Goal: Information Seeking & Learning: Compare options

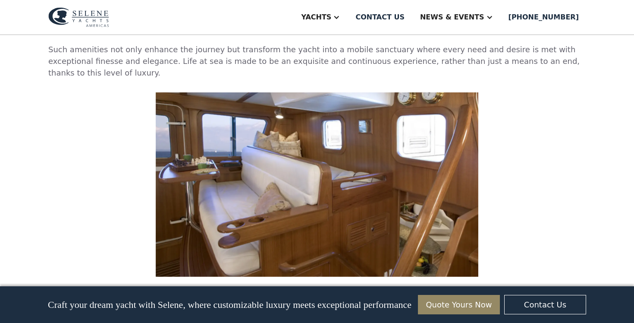
scroll to position [1704, 0]
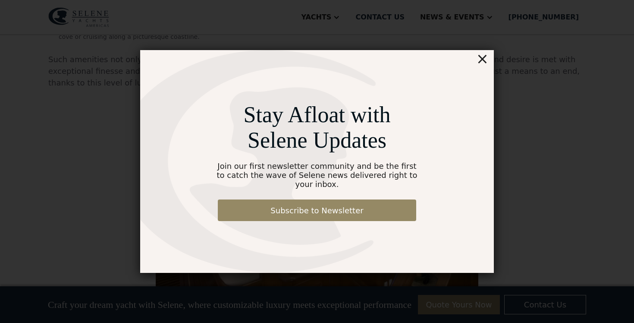
click at [483, 52] on div "Stay Afloat with Selene Updates Join our first newsletter community and be the …" at bounding box center [317, 161] width 570 height 366
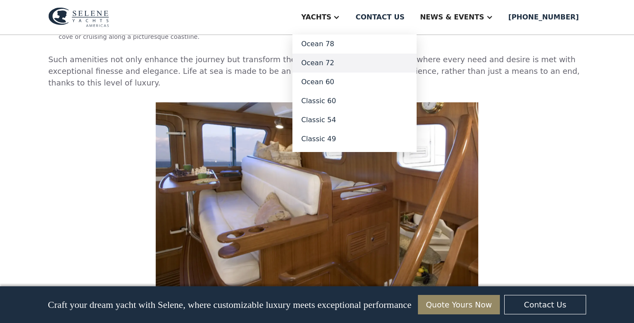
click at [345, 63] on link "Ocean 72" at bounding box center [354, 62] width 124 height 19
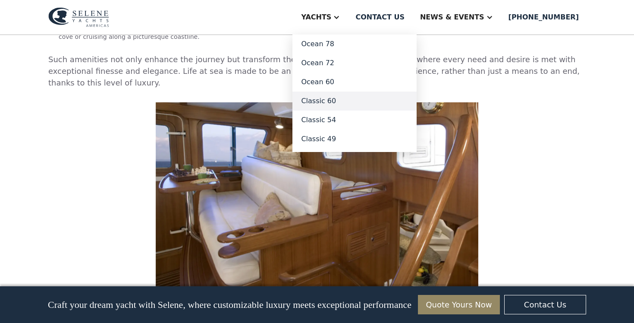
click at [351, 98] on link "Classic 60" at bounding box center [354, 100] width 124 height 19
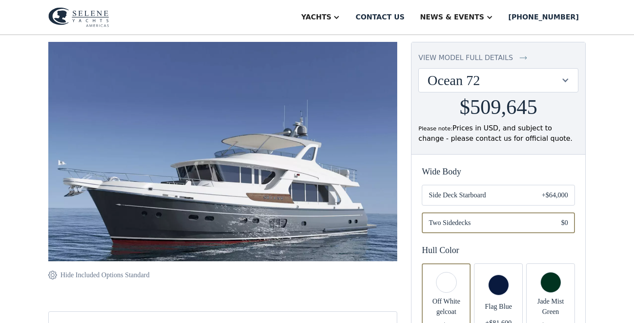
scroll to position [73, 0]
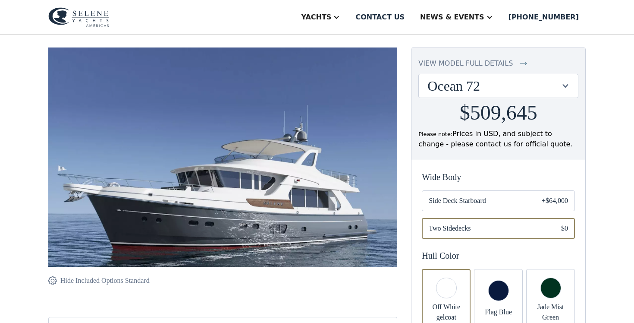
click at [484, 60] on div "view model full details" at bounding box center [465, 63] width 94 height 10
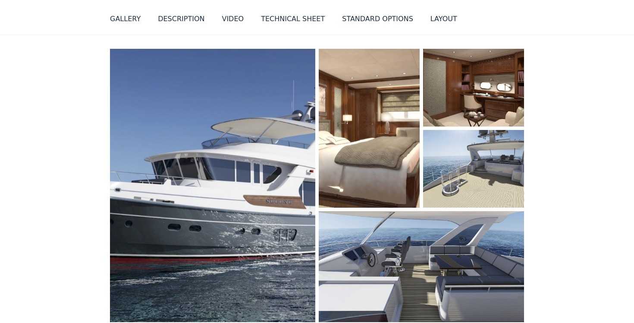
click at [263, 170] on img "open lightbox" at bounding box center [212, 185] width 211 height 280
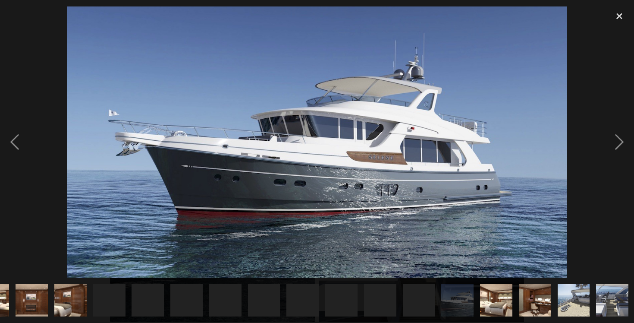
scroll to position [0, 379]
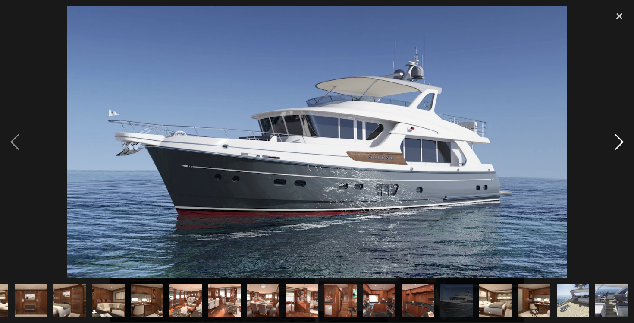
click at [619, 138] on div "next image" at bounding box center [619, 141] width 29 height 271
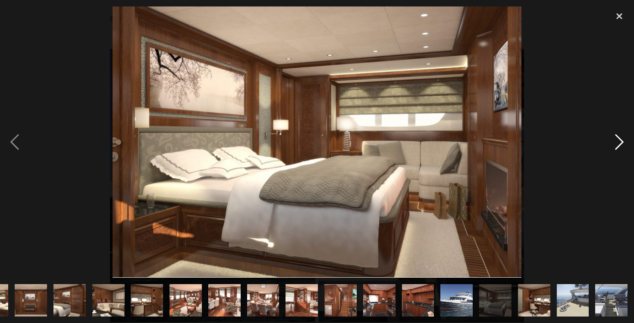
click at [619, 138] on div "next image" at bounding box center [619, 141] width 29 height 271
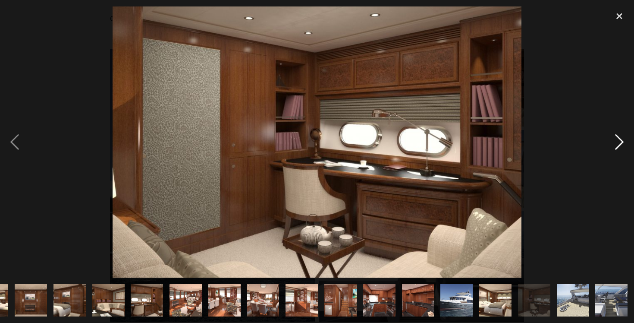
click at [619, 138] on div "next image" at bounding box center [619, 141] width 29 height 271
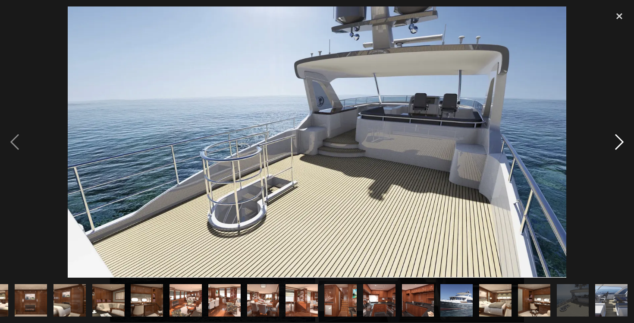
click at [619, 138] on div "next image" at bounding box center [619, 141] width 29 height 271
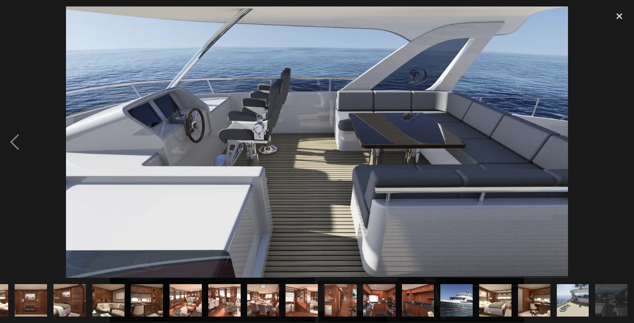
click at [619, 138] on div "next image" at bounding box center [619, 141] width 29 height 271
click at [617, 141] on div "next image" at bounding box center [619, 141] width 29 height 271
click at [402, 192] on img at bounding box center [317, 141] width 502 height 271
click at [458, 179] on img at bounding box center [317, 141] width 502 height 271
click at [619, 18] on div "close lightbox" at bounding box center [619, 15] width 29 height 19
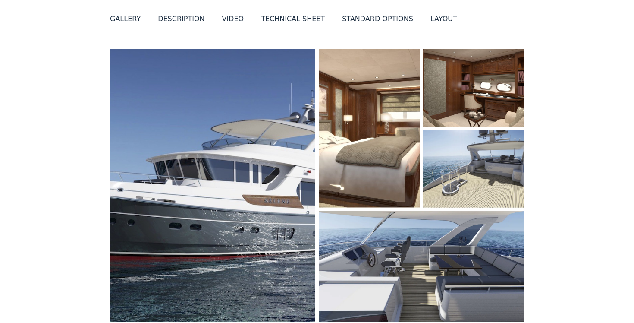
scroll to position [0, 0]
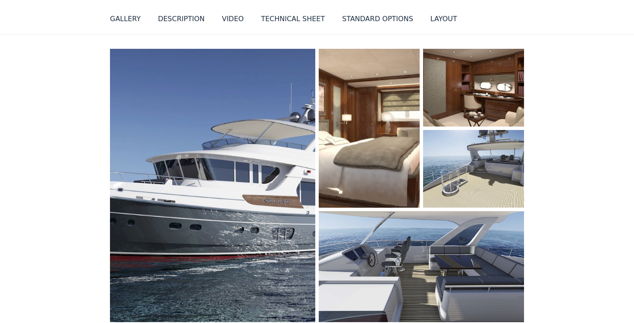
click at [368, 163] on img "open lightbox" at bounding box center [369, 128] width 107 height 168
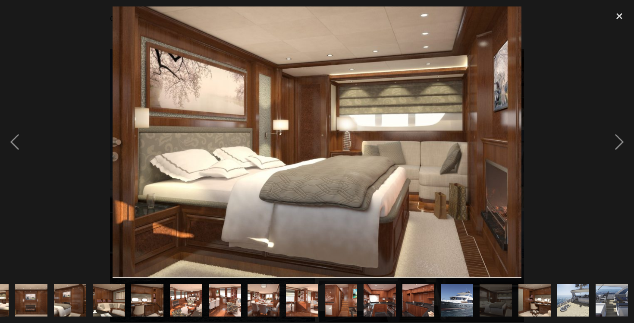
scroll to position [0, 379]
click at [622, 140] on div "next image" at bounding box center [619, 141] width 29 height 271
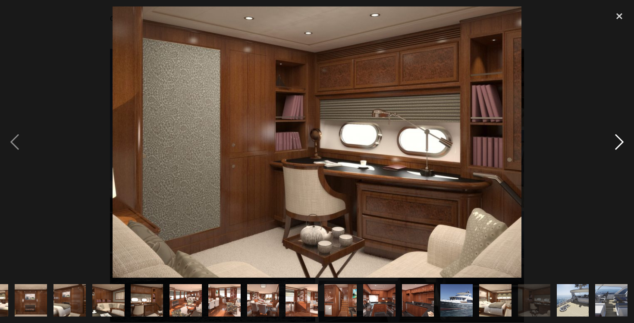
click at [622, 140] on div "next image" at bounding box center [619, 141] width 29 height 271
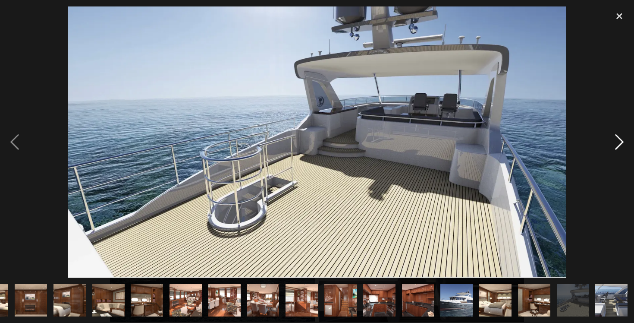
click at [622, 140] on div "next image" at bounding box center [619, 141] width 29 height 271
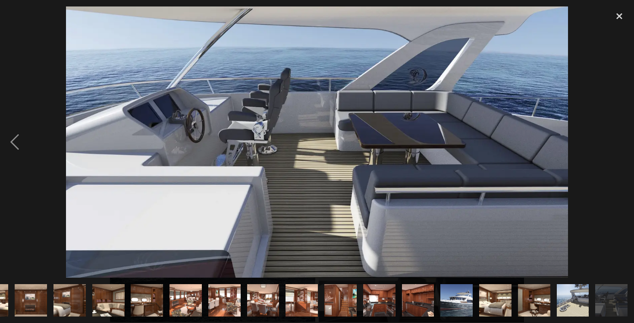
click at [622, 140] on div "next image" at bounding box center [619, 141] width 29 height 271
click at [620, 13] on div "close lightbox" at bounding box center [619, 15] width 29 height 19
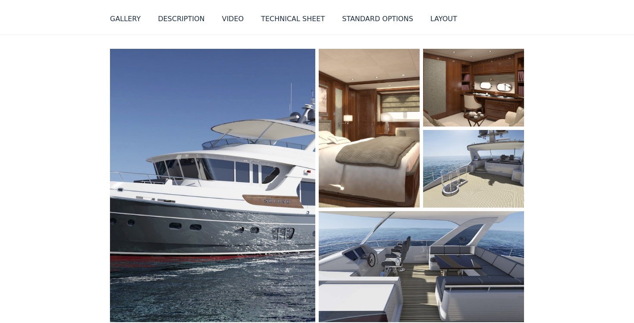
scroll to position [0, 0]
click at [462, 96] on img "open lightbox" at bounding box center [473, 87] width 104 height 80
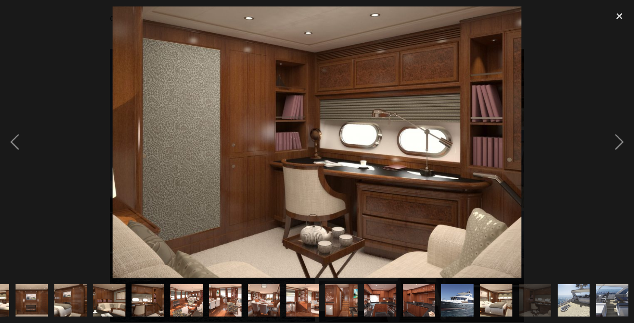
scroll to position [0, 379]
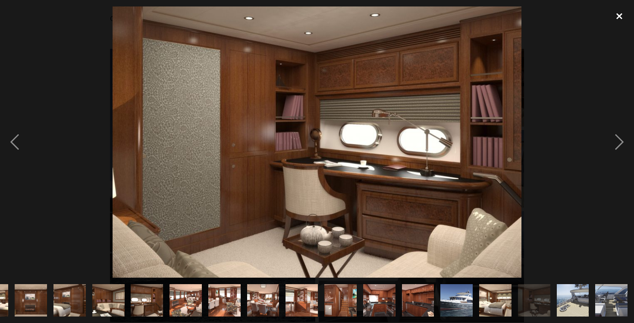
click at [619, 12] on div "close lightbox" at bounding box center [619, 15] width 29 height 19
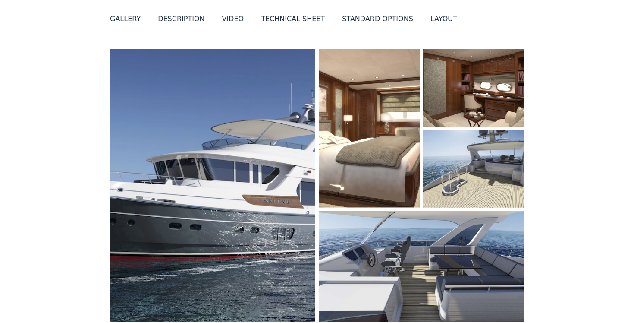
scroll to position [0, 0]
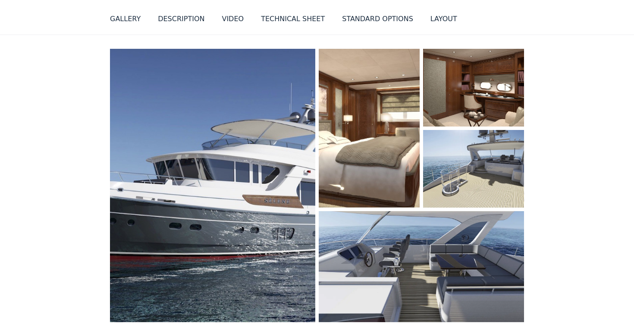
click at [422, 256] on img "open lightbox" at bounding box center [422, 265] width 218 height 117
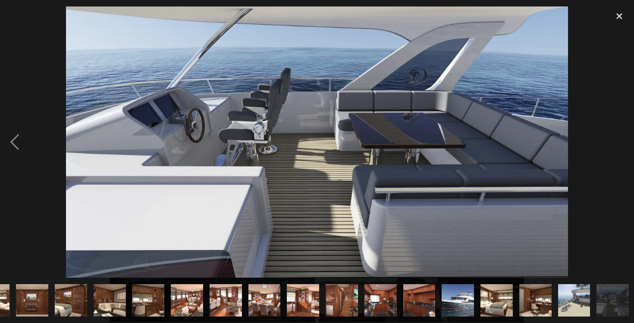
scroll to position [0, 379]
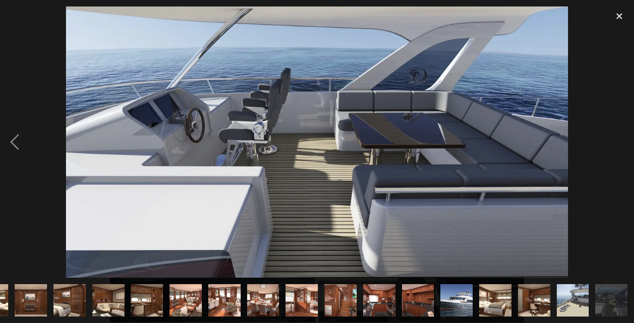
drag, startPoint x: 32, startPoint y: 291, endPoint x: 407, endPoint y: 319, distance: 376.2
click at [23, 299] on img "show item 11 of 26" at bounding box center [30, 300] width 49 height 32
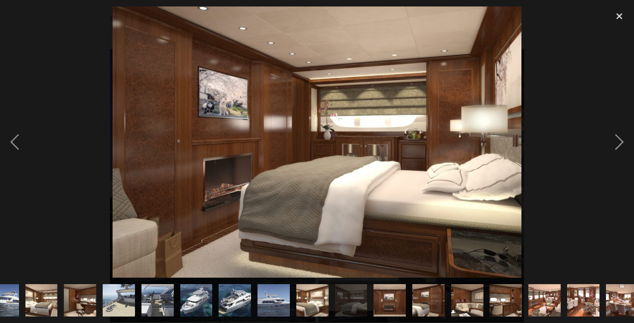
scroll to position [0, 0]
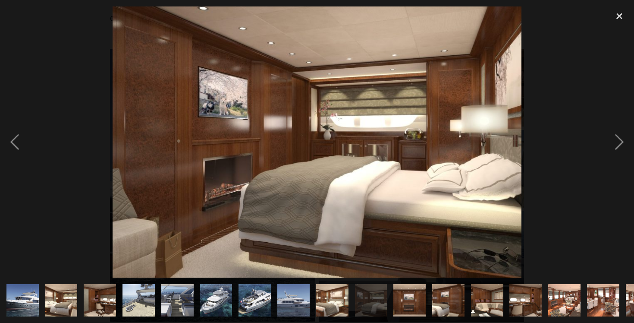
click at [24, 300] on img "show item 1 of 26" at bounding box center [23, 300] width 60 height 32
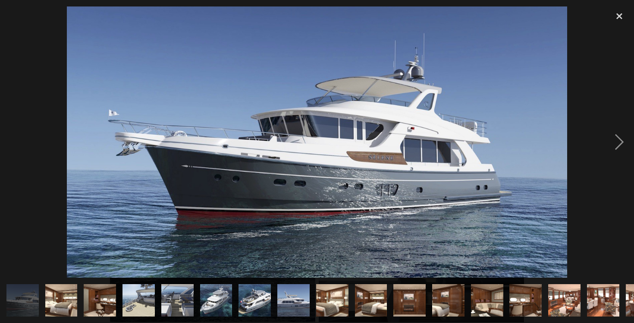
click at [29, 301] on img "show item 1 of 26" at bounding box center [23, 300] width 60 height 32
click at [38, 298] on img "show item 1 of 26" at bounding box center [23, 300] width 60 height 32
click at [24, 296] on img "show item 1 of 26" at bounding box center [23, 300] width 60 height 32
click at [66, 298] on img "show item 2 of 26" at bounding box center [61, 300] width 49 height 32
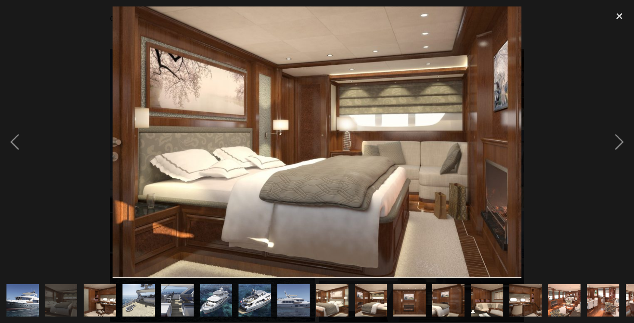
click at [87, 298] on img "show item 3 of 26" at bounding box center [99, 300] width 49 height 32
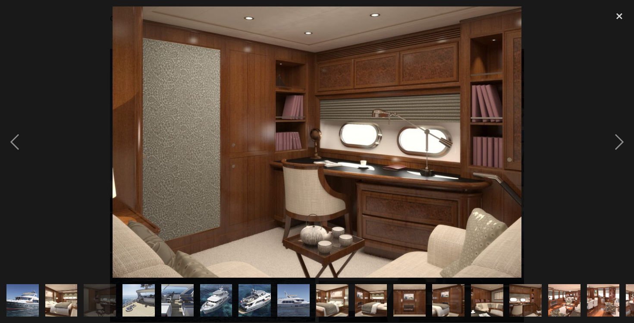
click at [146, 301] on img "show item 4 of 26" at bounding box center [139, 300] width 60 height 32
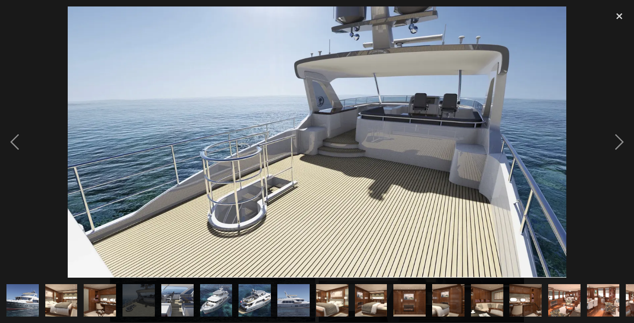
click at [169, 299] on img "show item 5 of 26" at bounding box center [177, 300] width 60 height 32
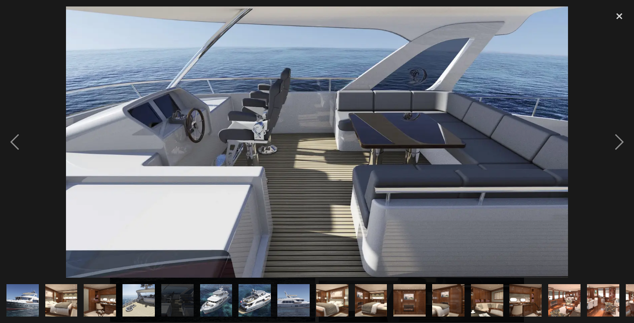
click at [186, 299] on img "show item 5 of 26" at bounding box center [177, 300] width 60 height 32
click at [214, 302] on img "show item 6 of 26" at bounding box center [216, 300] width 60 height 32
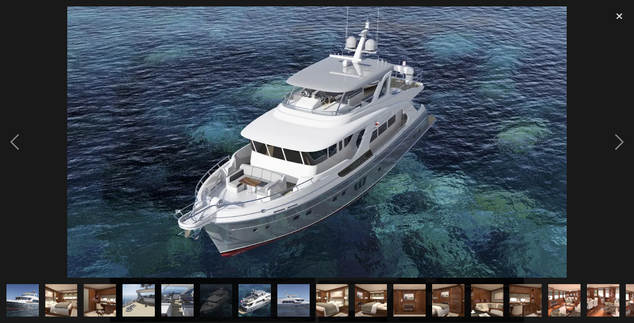
click at [242, 307] on img "show item 7 of 26" at bounding box center [255, 300] width 60 height 32
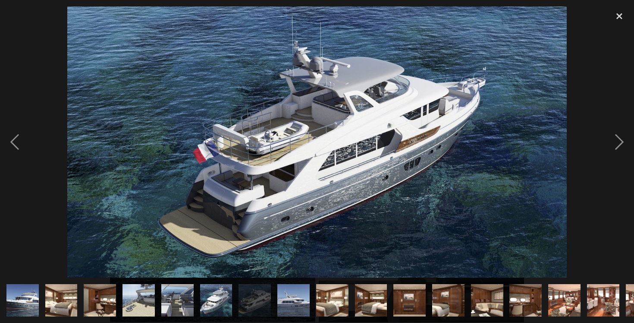
click at [266, 307] on img "show item 7 of 26" at bounding box center [255, 300] width 60 height 32
click at [294, 305] on img "show item 8 of 26" at bounding box center [293, 300] width 60 height 32
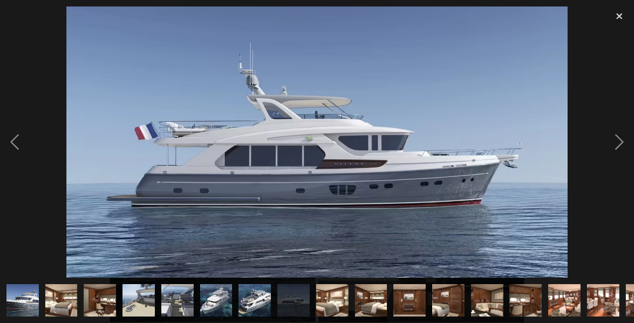
click at [328, 307] on img "show item 9 of 26" at bounding box center [332, 300] width 49 height 32
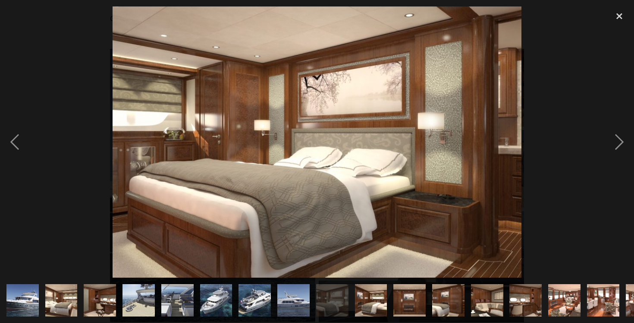
click at [360, 307] on img "show item 10 of 26" at bounding box center [371, 300] width 49 height 32
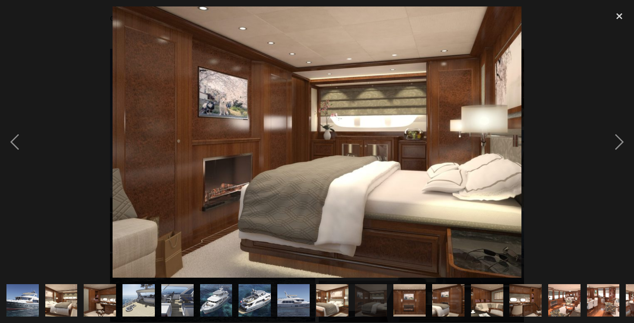
click at [397, 307] on img "show item 11 of 26" at bounding box center [409, 300] width 49 height 32
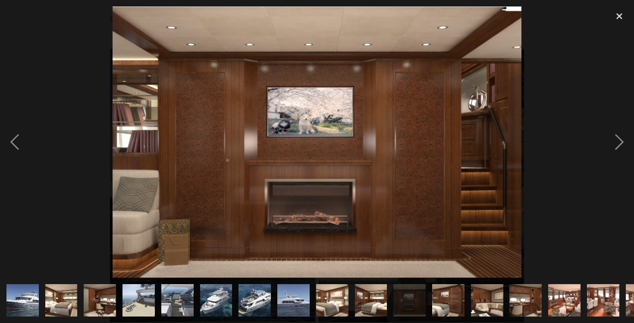
click at [449, 305] on img "show item 12 of 26" at bounding box center [448, 300] width 49 height 32
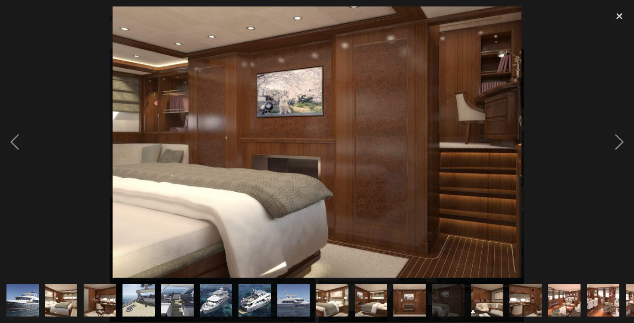
click at [470, 300] on div "show item 13 of 26" at bounding box center [486, 299] width 39 height 45
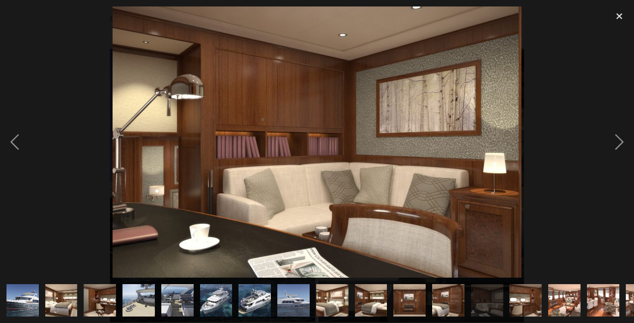
click at [523, 297] on img "show item 14 of 26" at bounding box center [525, 300] width 49 height 32
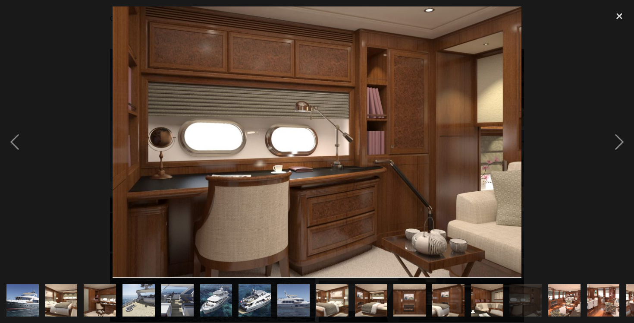
click at [546, 290] on div "show item 15 of 26" at bounding box center [564, 299] width 39 height 45
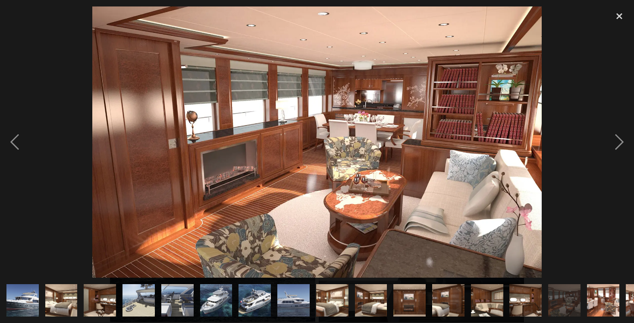
click at [569, 291] on img "show item 15 of 26" at bounding box center [564, 300] width 53 height 32
click at [583, 291] on div "show item 15 of 26" at bounding box center [564, 299] width 39 height 45
click at [592, 291] on img "show item 16 of 26" at bounding box center [603, 300] width 49 height 32
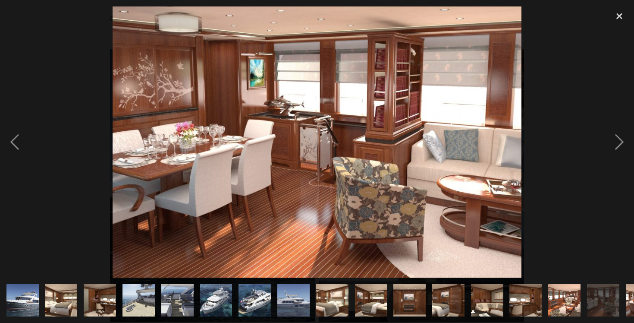
click at [630, 301] on img "show item 17 of 26" at bounding box center [642, 300] width 46 height 32
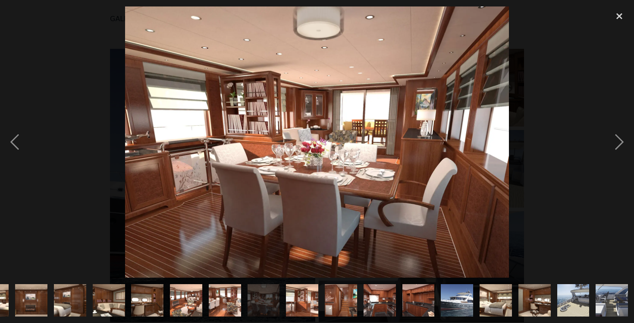
scroll to position [0, 379]
click at [295, 307] on img "show item 18 of 26" at bounding box center [301, 300] width 49 height 32
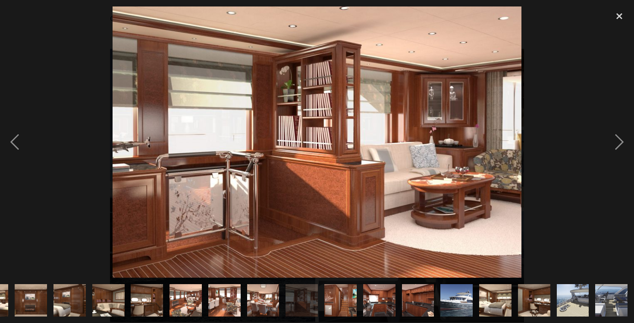
click at [343, 305] on img "show item 19 of 26" at bounding box center [340, 300] width 49 height 32
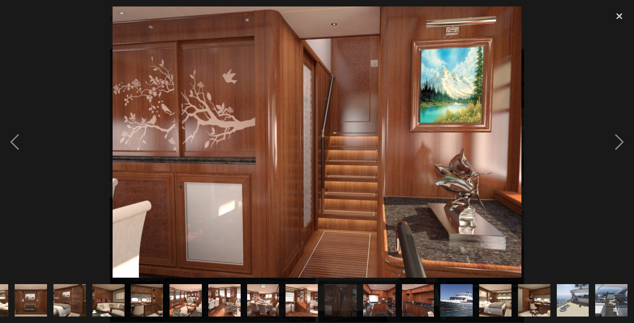
click at [363, 302] on div "show item 20 of 26" at bounding box center [379, 299] width 39 height 45
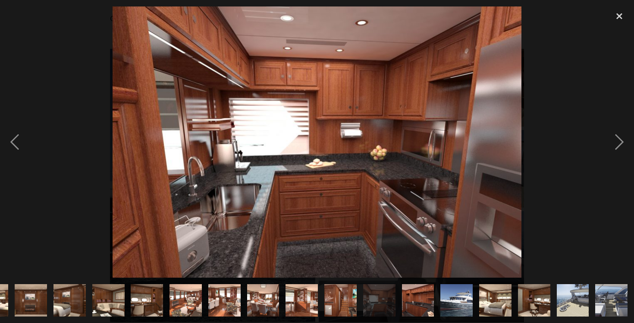
click at [420, 301] on img "show item 21 of 26" at bounding box center [418, 300] width 49 height 32
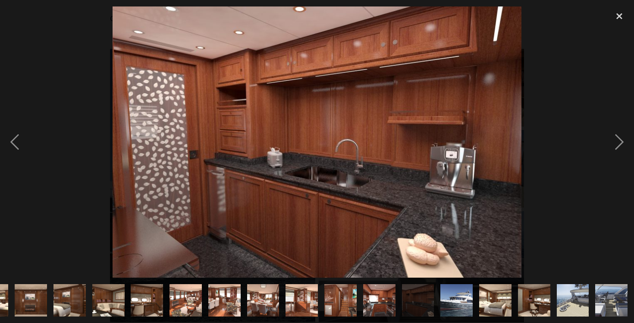
click at [441, 298] on img "show item 22 of 26" at bounding box center [457, 300] width 60 height 32
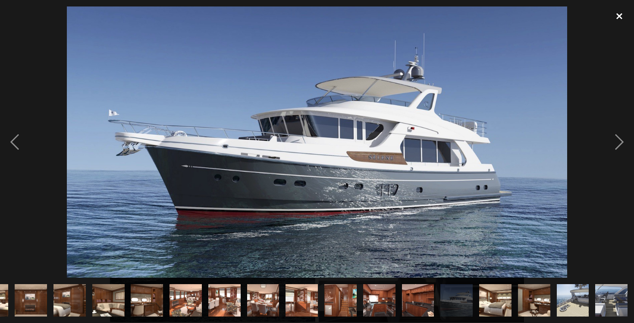
click at [618, 12] on div "close lightbox" at bounding box center [619, 15] width 29 height 19
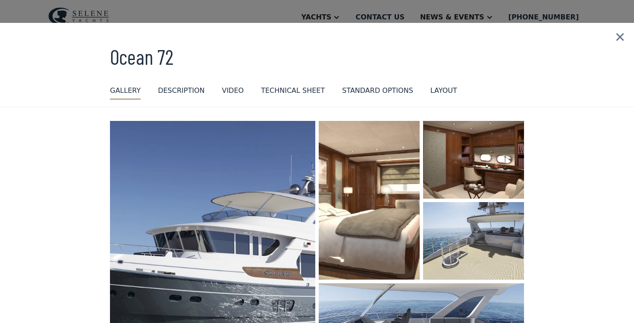
scroll to position [0, 0]
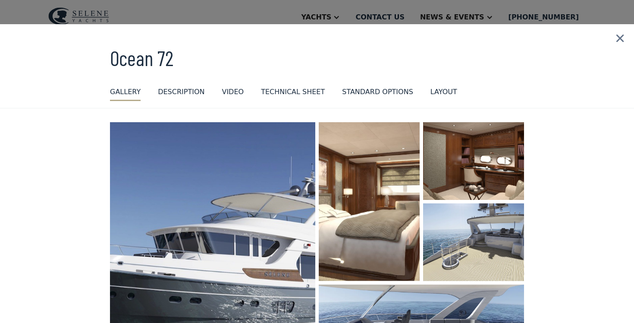
click at [292, 90] on div "Technical sheet" at bounding box center [293, 92] width 64 height 10
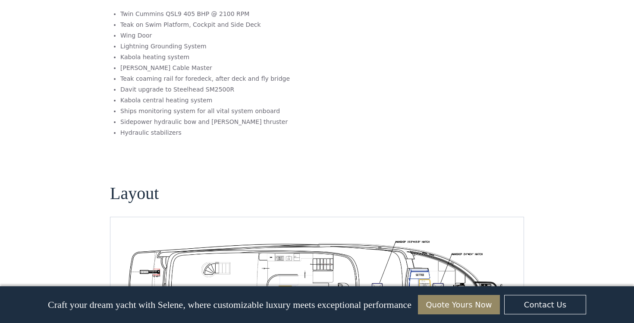
scroll to position [276, 0]
click at [409, 150] on section "Layout No items found." at bounding box center [317, 253] width 414 height 207
click at [412, 217] on div "No items found." at bounding box center [317, 287] width 414 height 140
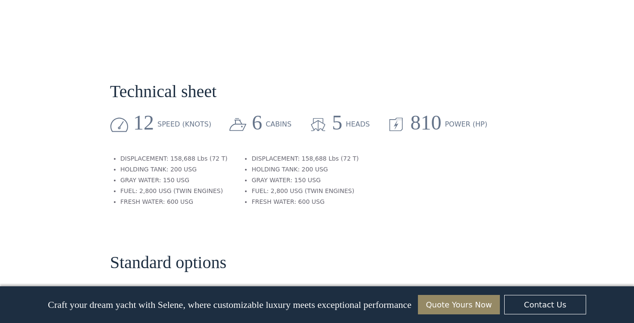
scroll to position [0, 0]
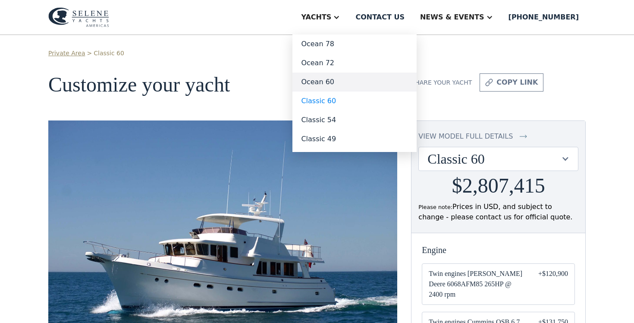
click at [348, 82] on link "Ocean 60" at bounding box center [354, 81] width 124 height 19
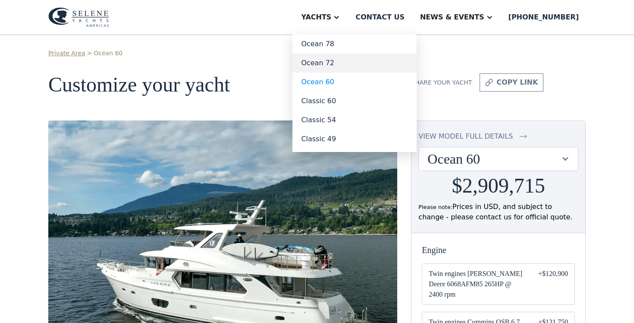
click at [347, 63] on link "Ocean 72" at bounding box center [354, 62] width 124 height 19
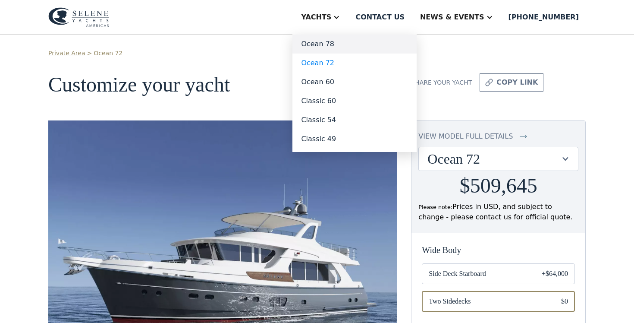
click at [350, 42] on link "Ocean 78" at bounding box center [354, 43] width 124 height 19
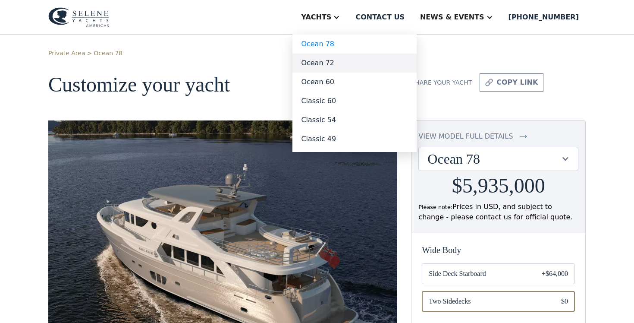
click at [341, 65] on link "Ocean 72" at bounding box center [354, 62] width 124 height 19
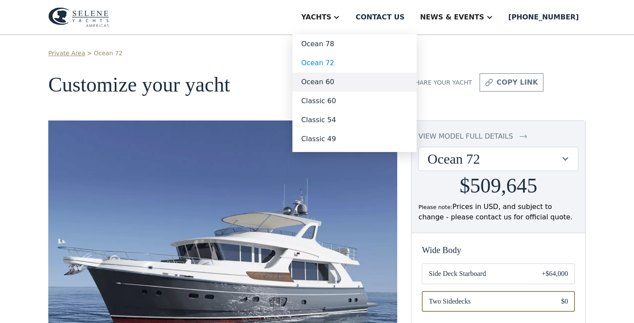
click at [345, 81] on link "Ocean 60" at bounding box center [354, 81] width 124 height 19
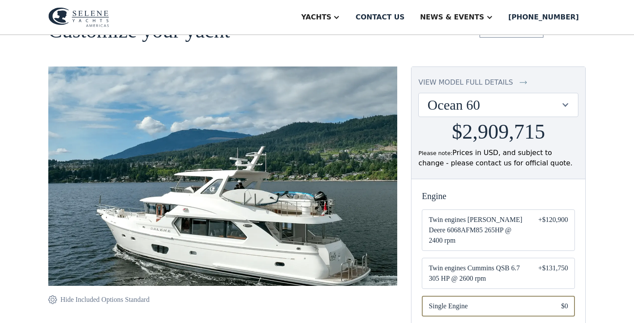
scroll to position [3, 0]
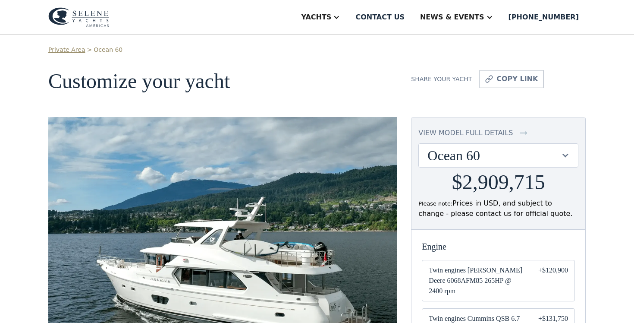
click at [439, 131] on div "view model full details" at bounding box center [465, 133] width 94 height 10
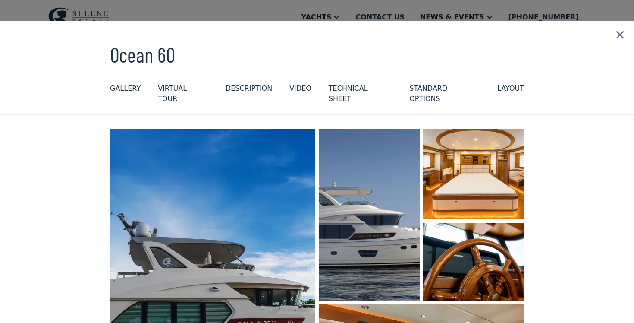
click at [126, 88] on div "GALLERY" at bounding box center [125, 88] width 31 height 10
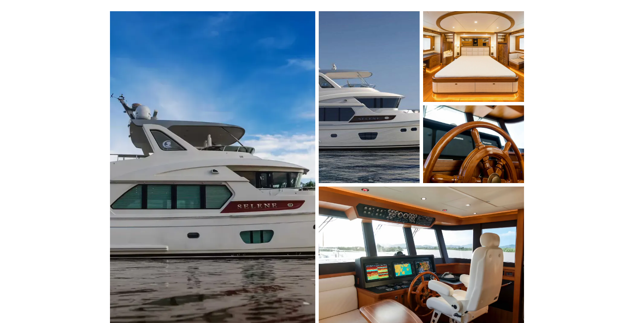
scroll to position [121, 0]
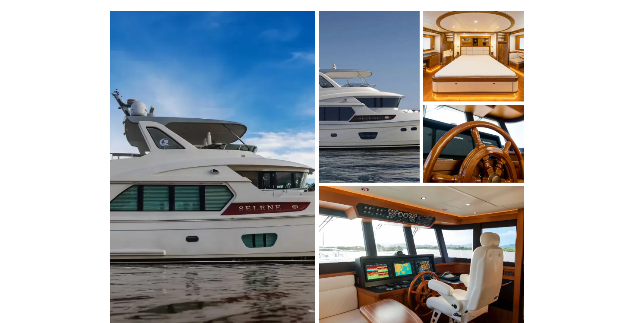
click at [171, 109] on img "open lightbox" at bounding box center [213, 166] width 218 height 331
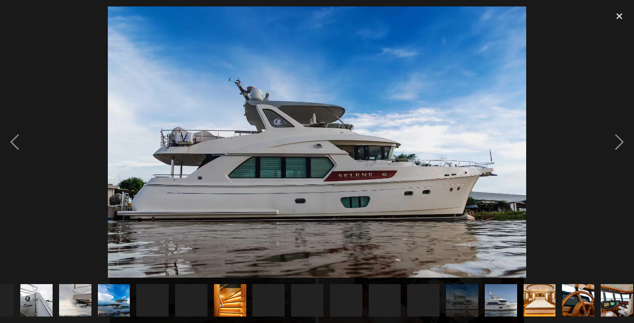
scroll to position [0, 263]
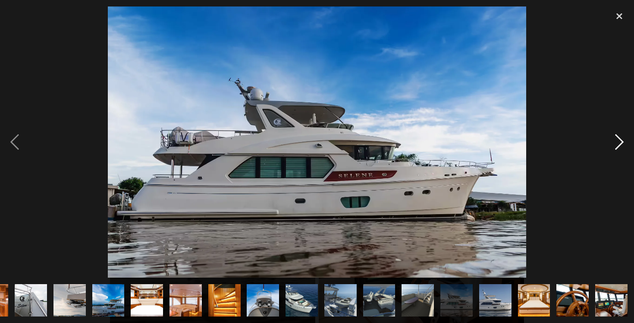
click at [620, 138] on div "next image" at bounding box center [619, 141] width 29 height 271
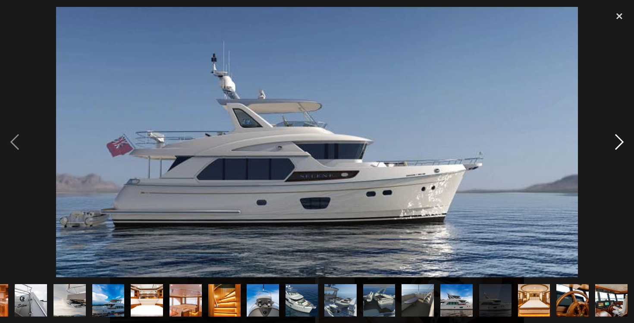
click at [620, 138] on div "next image" at bounding box center [619, 141] width 29 height 271
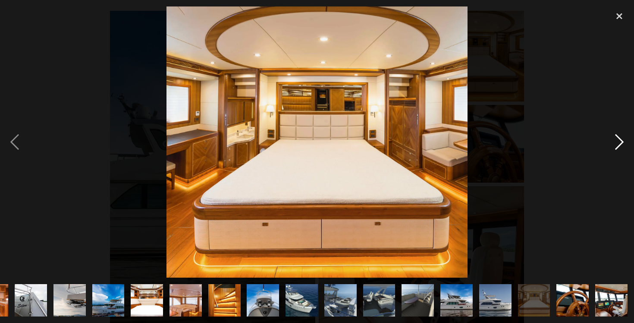
click at [620, 138] on div "next image" at bounding box center [619, 141] width 29 height 271
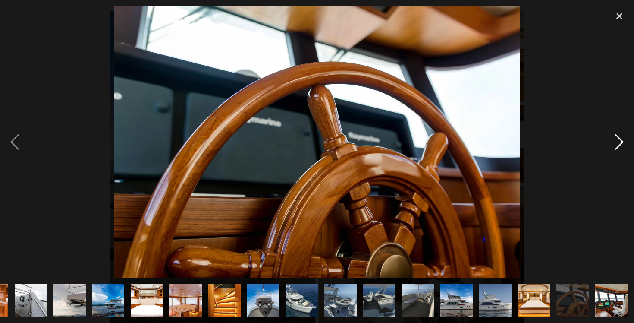
click at [620, 138] on div "next image" at bounding box center [619, 141] width 29 height 271
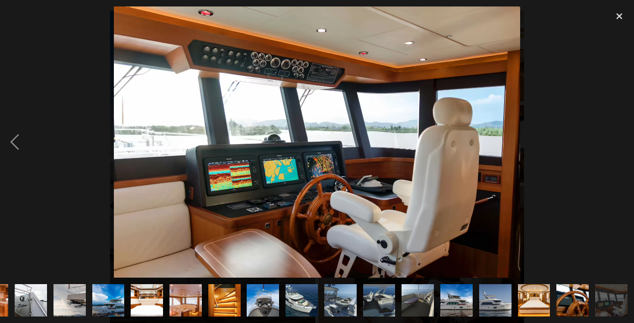
click at [620, 138] on div "next image" at bounding box center [619, 141] width 29 height 271
click at [488, 173] on img at bounding box center [317, 141] width 406 height 271
drag, startPoint x: 632, startPoint y: 125, endPoint x: 498, endPoint y: 129, distance: 134.2
click at [498, 129] on div at bounding box center [317, 141] width 634 height 271
click at [621, 16] on div "close lightbox" at bounding box center [619, 15] width 29 height 19
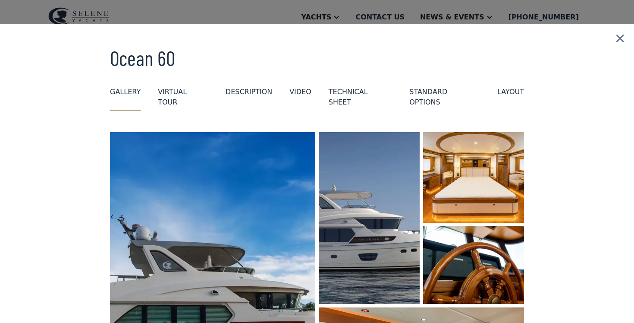
scroll to position [0, 0]
click at [346, 91] on div "Technical sheet" at bounding box center [360, 97] width 63 height 21
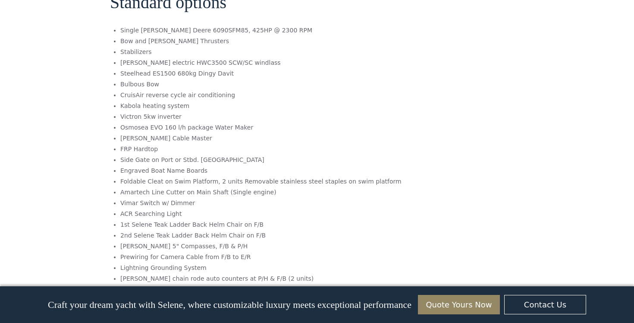
scroll to position [453, 0]
